Goal: Information Seeking & Learning: Check status

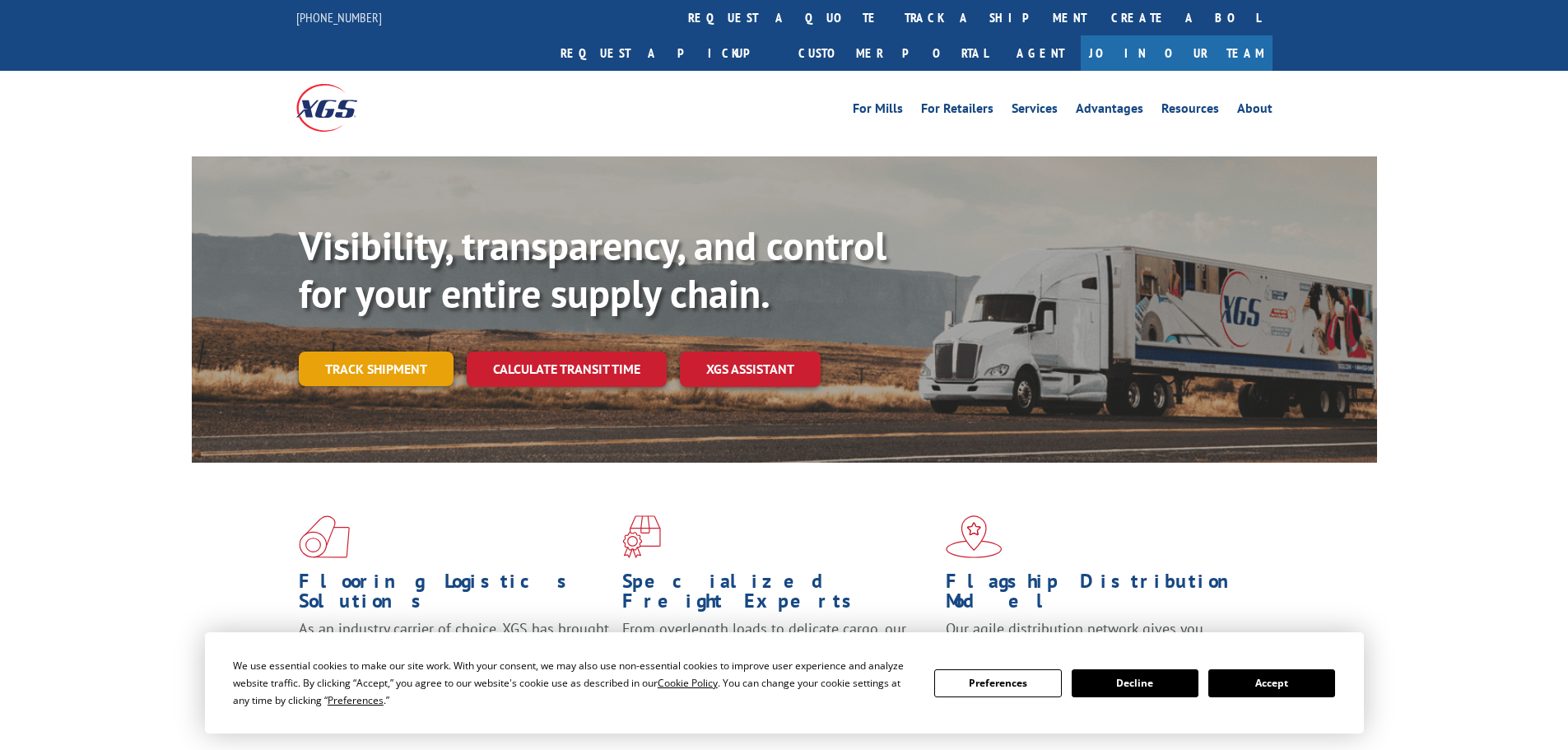
click at [382, 351] on link "Track shipment" at bounding box center [375, 369] width 155 height 34
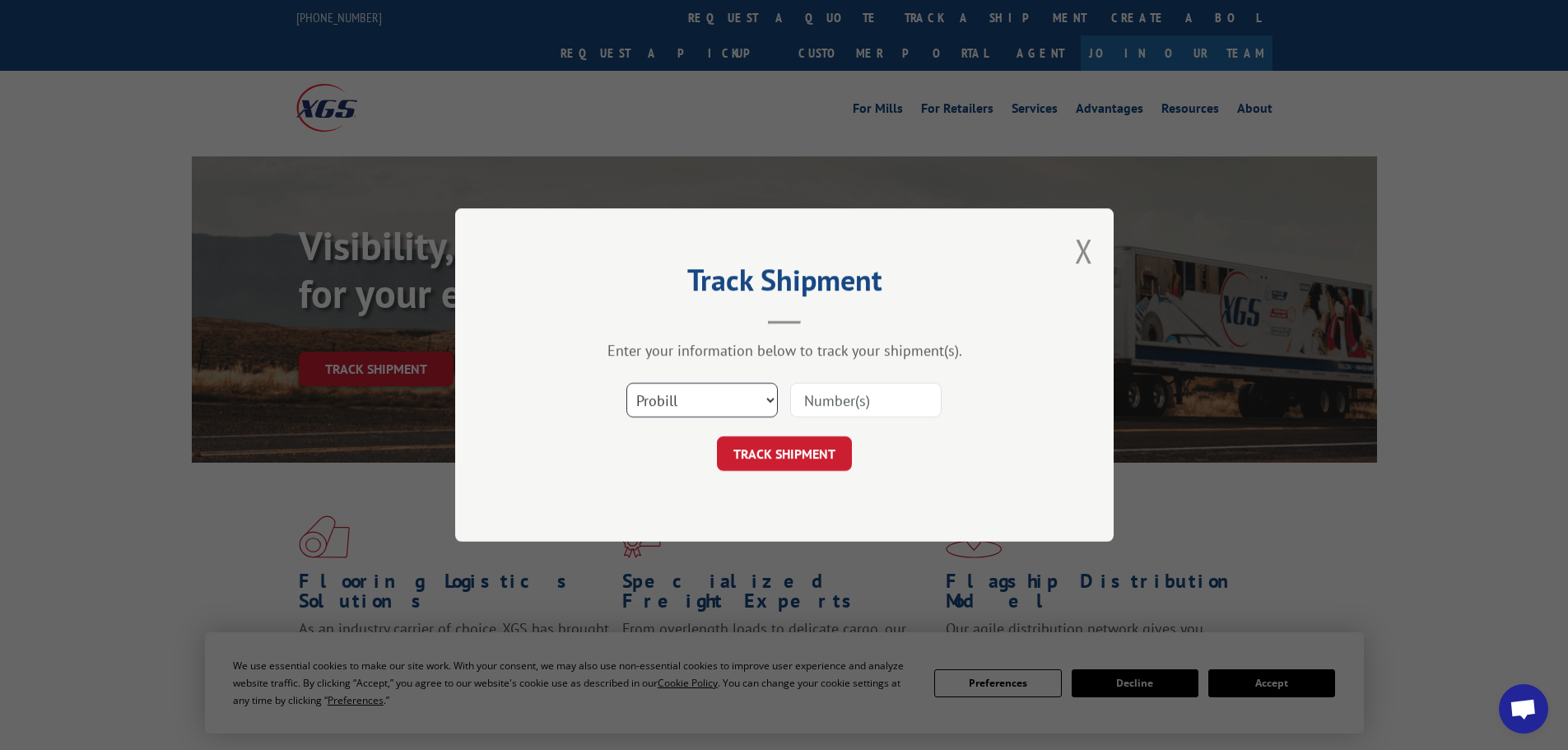
click at [730, 406] on select "Select category... Probill BOL PO" at bounding box center [701, 400] width 151 height 34
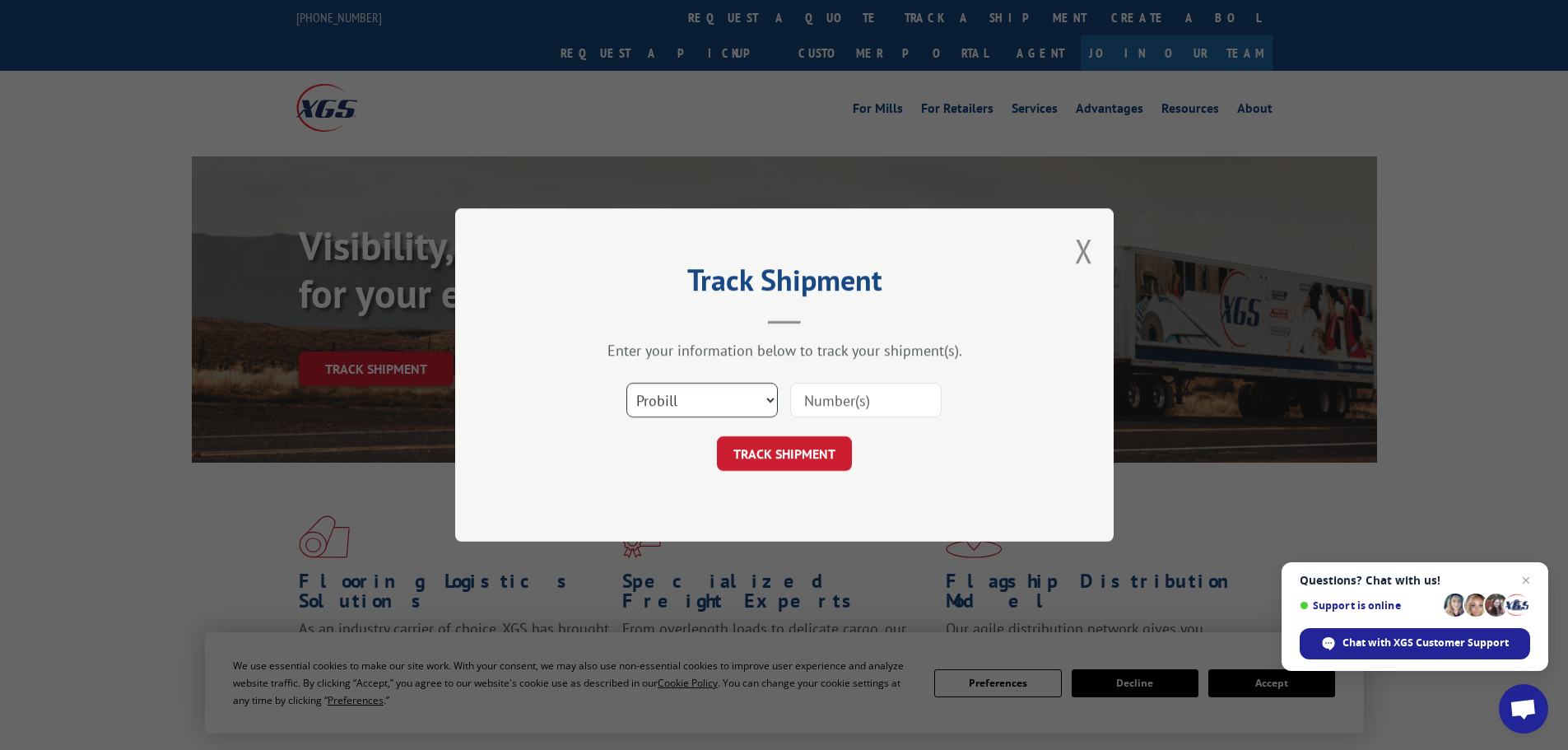
select select "bol"
click at [626, 383] on select "Select category... Probill BOL PO" at bounding box center [701, 400] width 151 height 34
click at [828, 409] on input at bounding box center [865, 400] width 151 height 34
paste input "5569282"
type input "5569282"
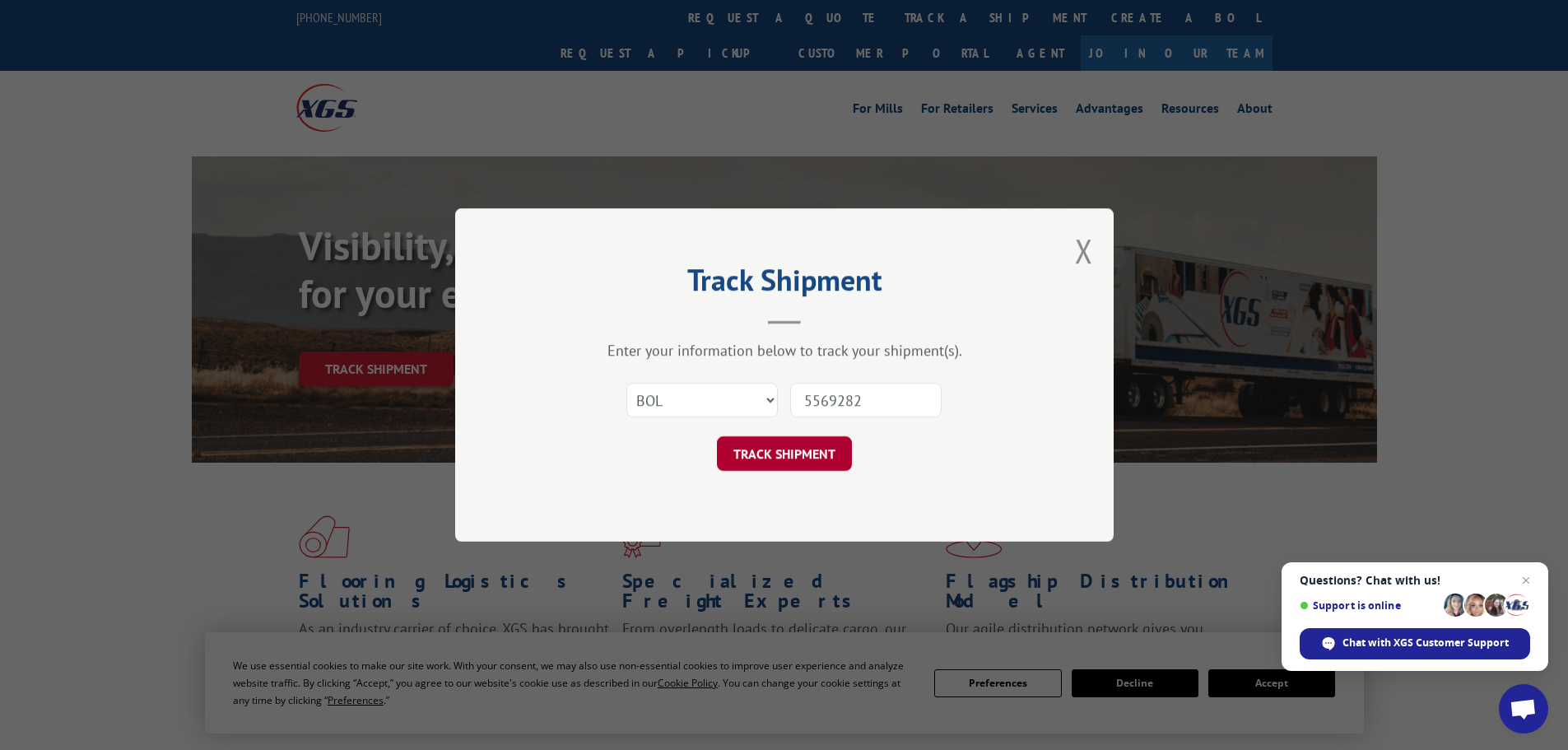
click at [817, 446] on button "TRACK SHIPMENT" at bounding box center [784, 453] width 135 height 34
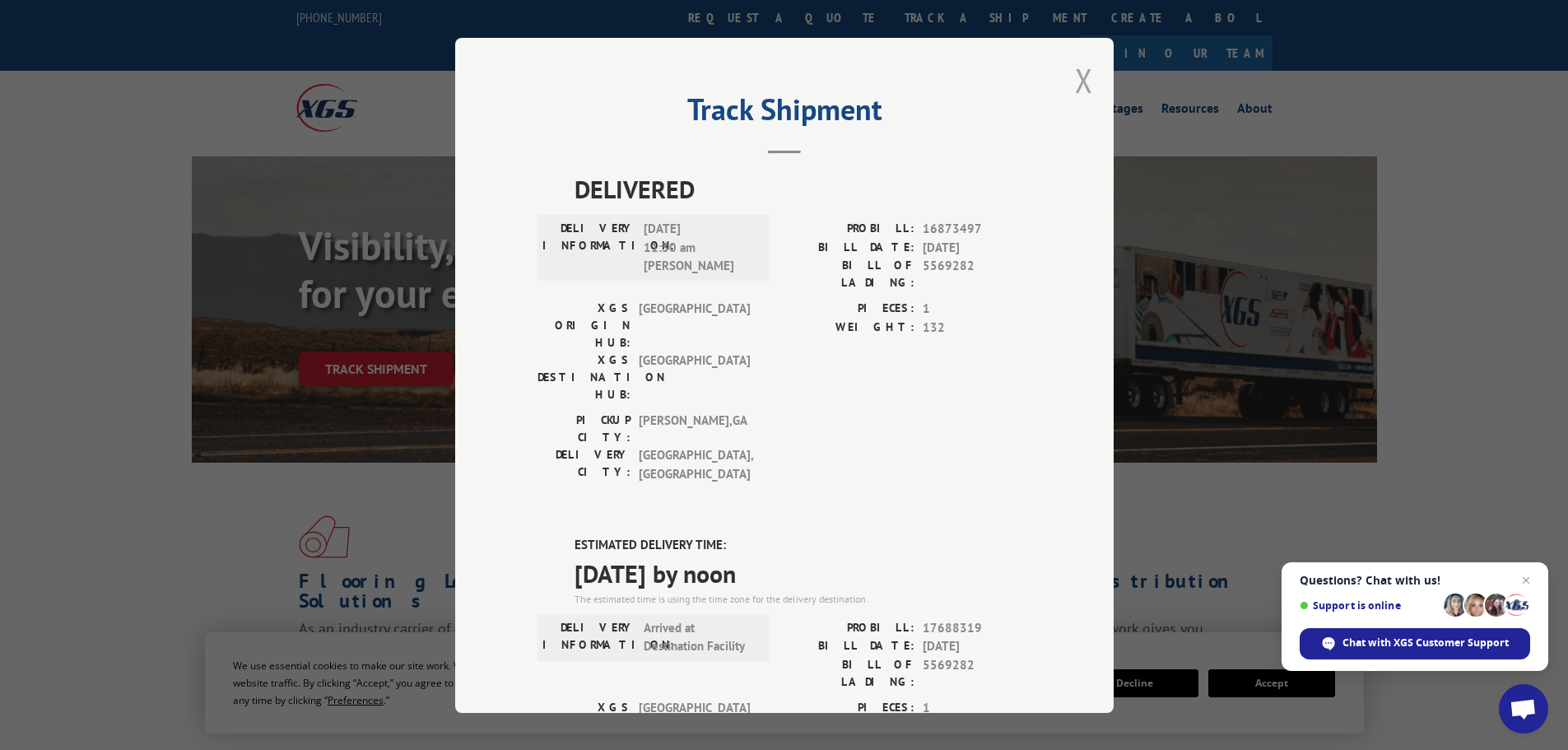
click at [1076, 80] on button "Close modal" at bounding box center [1083, 80] width 18 height 44
